Goal: Navigation & Orientation: Go to known website

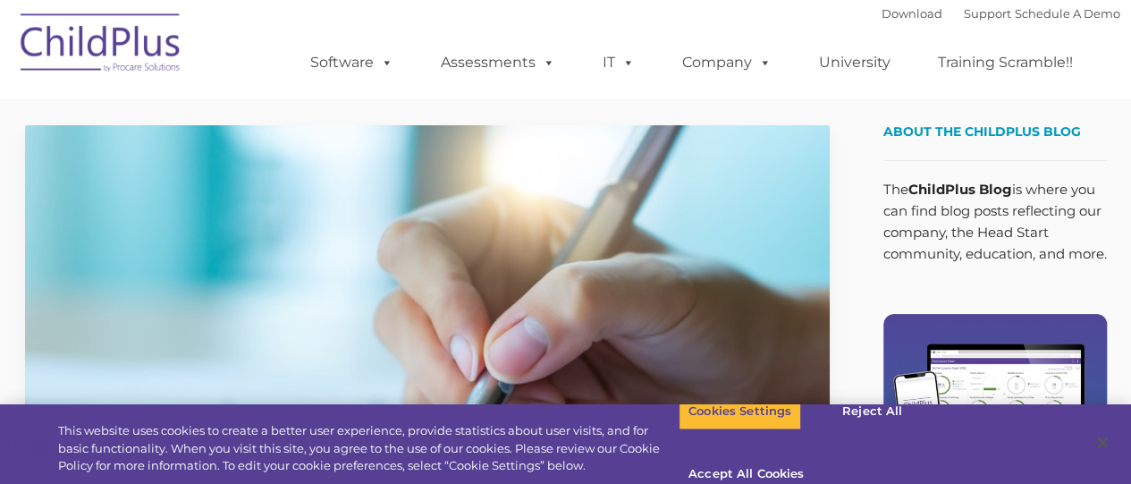
type input ""
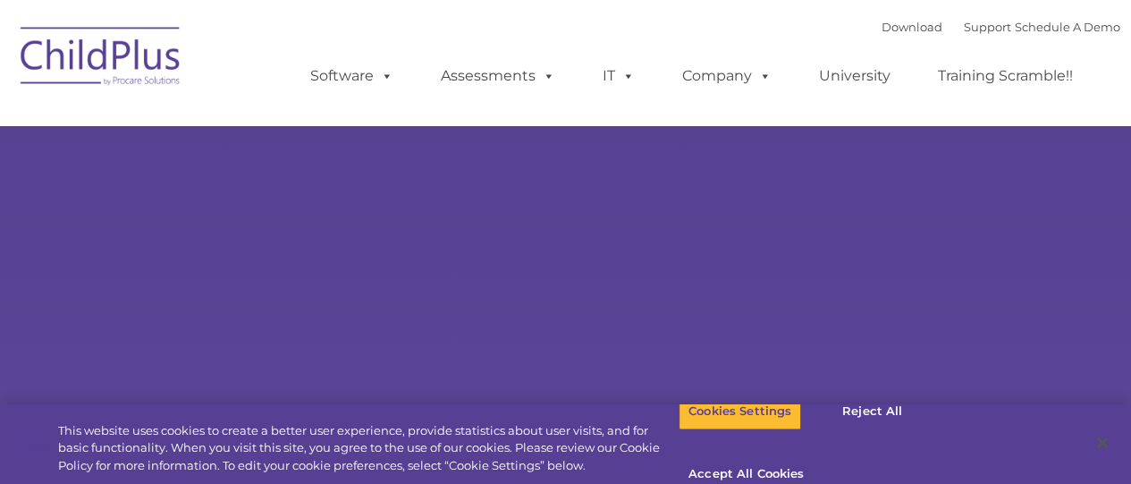
type input ""
select select "MEDIUM"
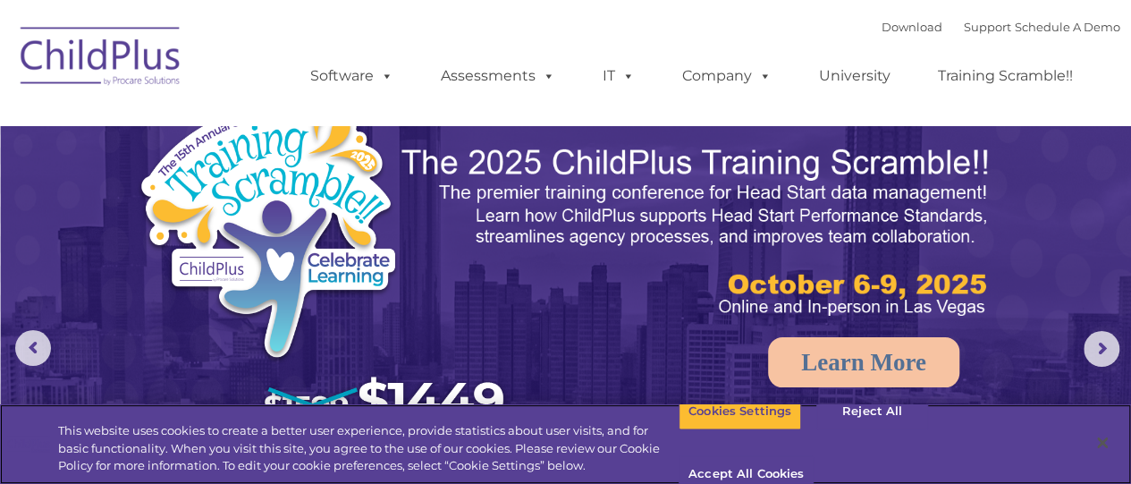
drag, startPoint x: 1143, startPoint y: 81, endPoint x: 1143, endPoint y: 33, distance: 48.3
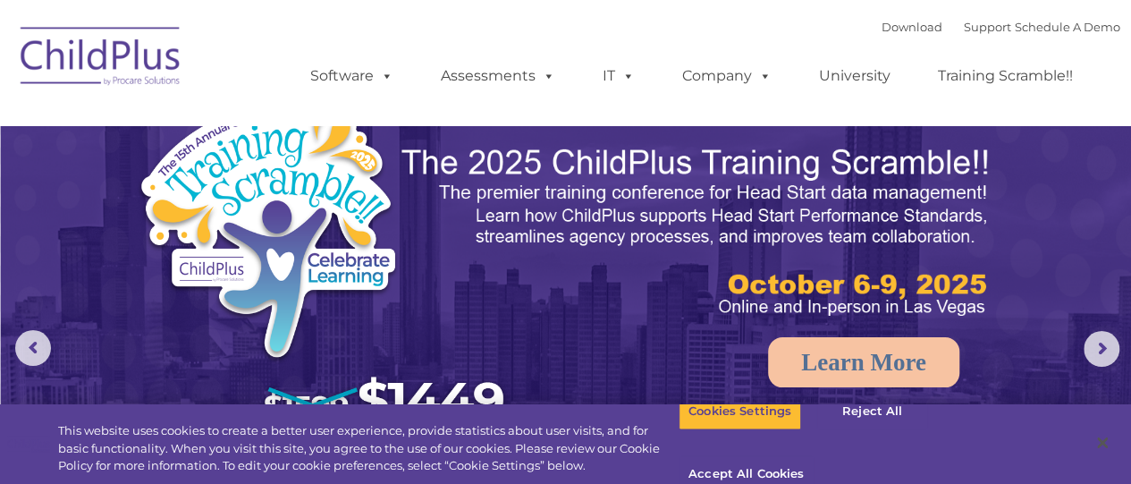
click at [141, 48] on img at bounding box center [101, 58] width 179 height 89
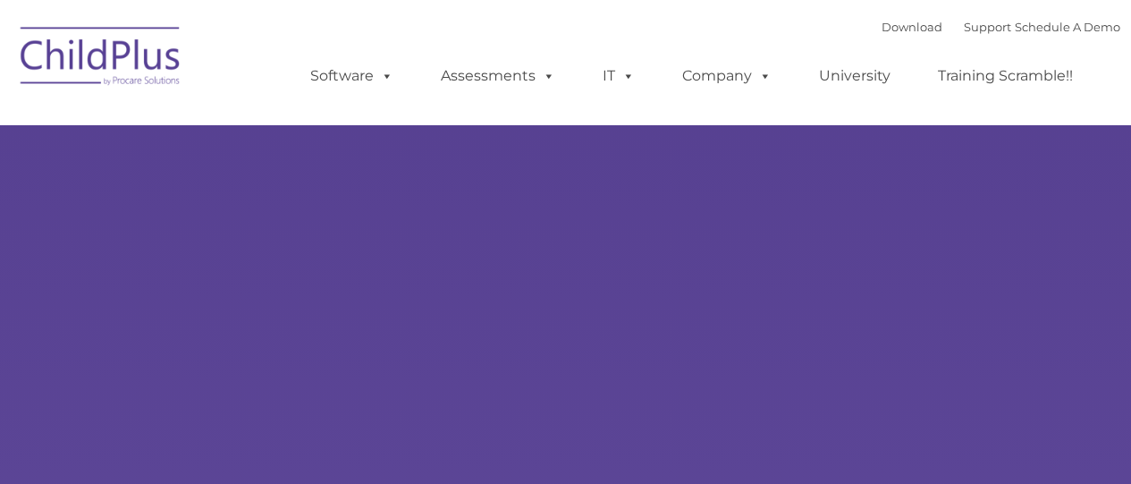
type input ""
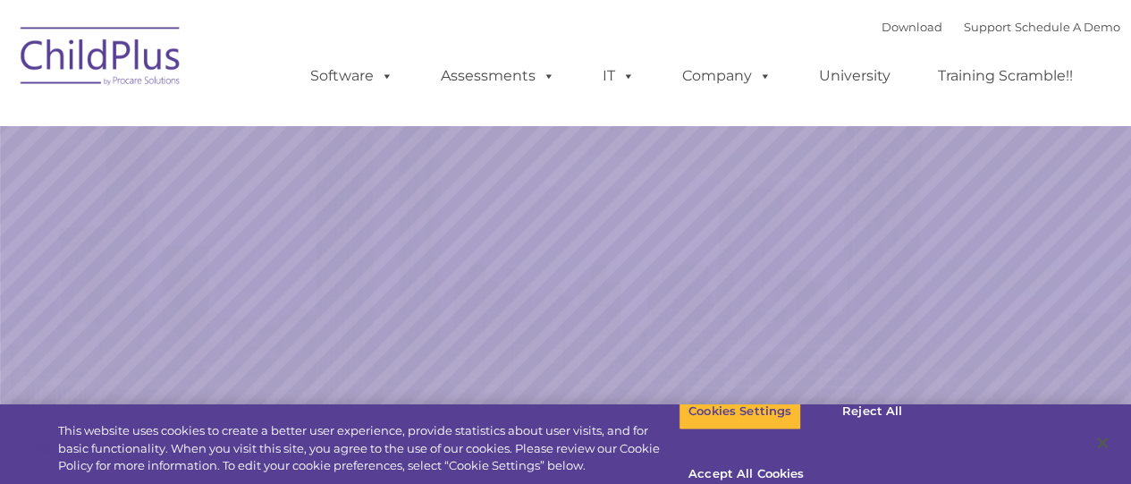
select select "MEDIUM"
